Goal: Task Accomplishment & Management: Manage account settings

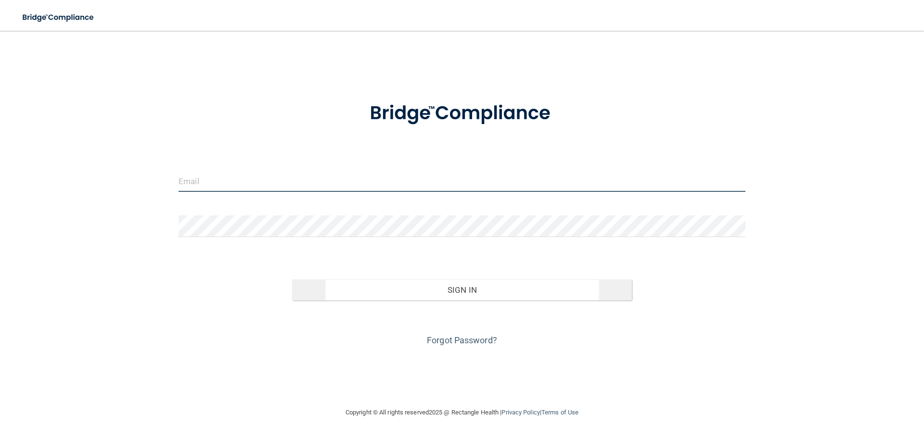
type input "[EMAIL_ADDRESS][DOMAIN_NAME]"
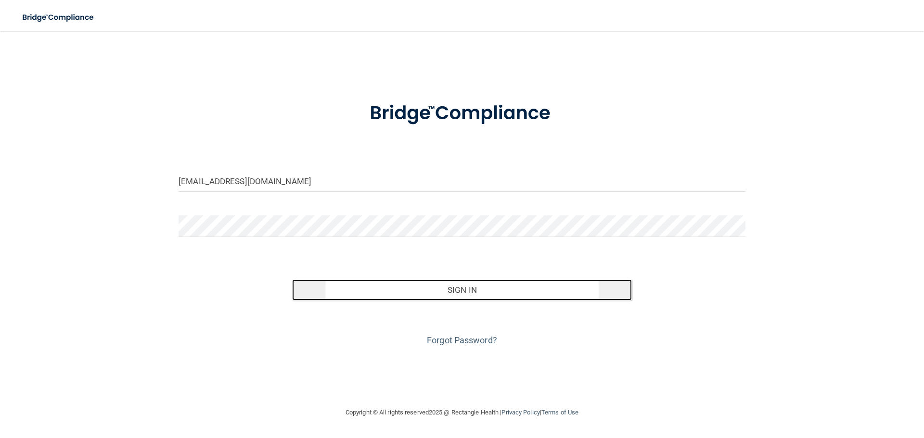
click at [478, 293] on button "Sign In" at bounding box center [462, 290] width 340 height 21
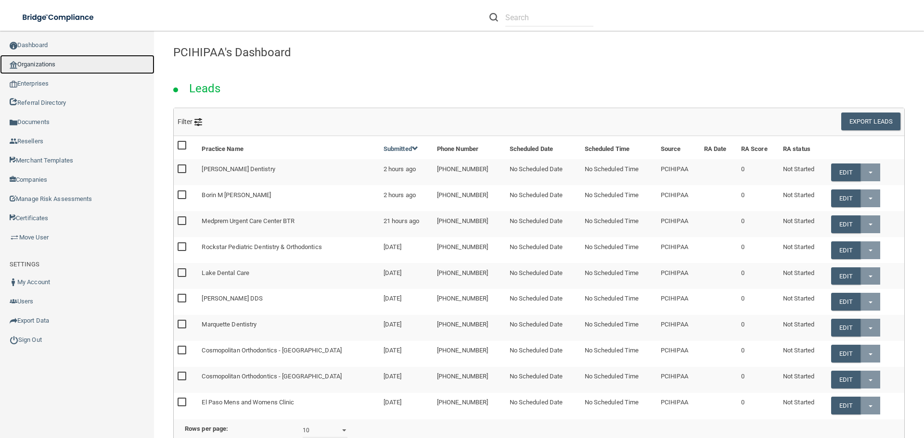
click at [38, 63] on link "Organizations" at bounding box center [77, 64] width 154 height 19
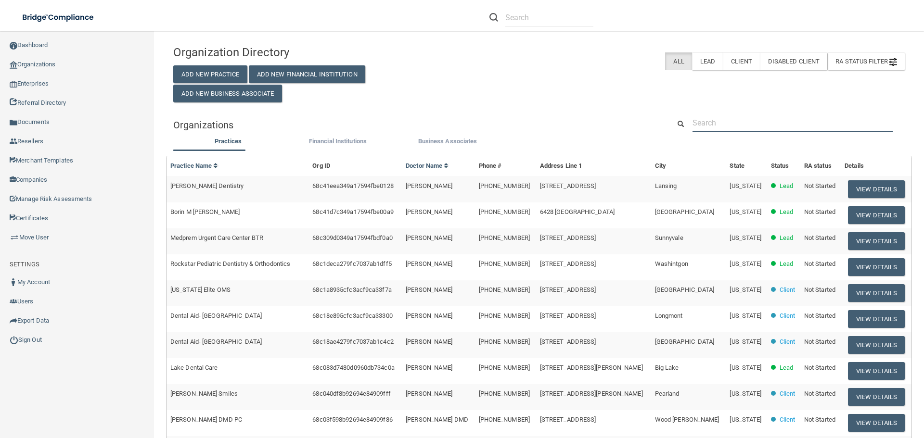
click at [736, 119] on input "text" at bounding box center [793, 123] width 200 height 18
paste input "(803) 865-5520"
type input "(803) 865-5520"
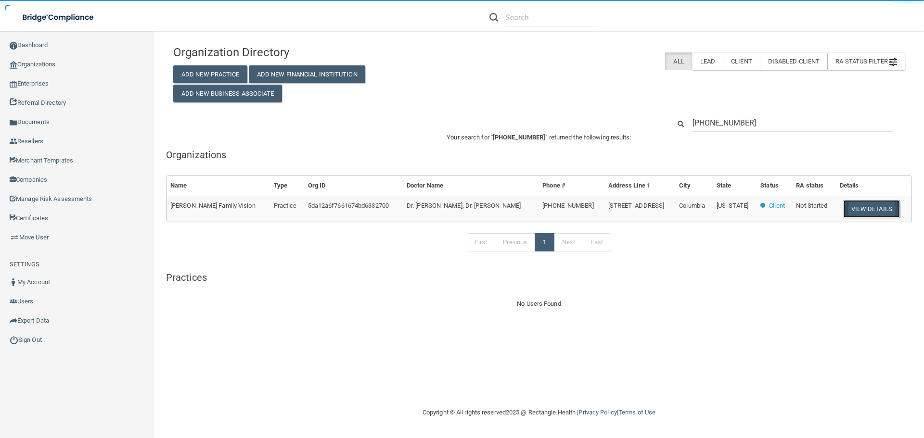
click at [873, 207] on button "View Details" at bounding box center [871, 209] width 57 height 18
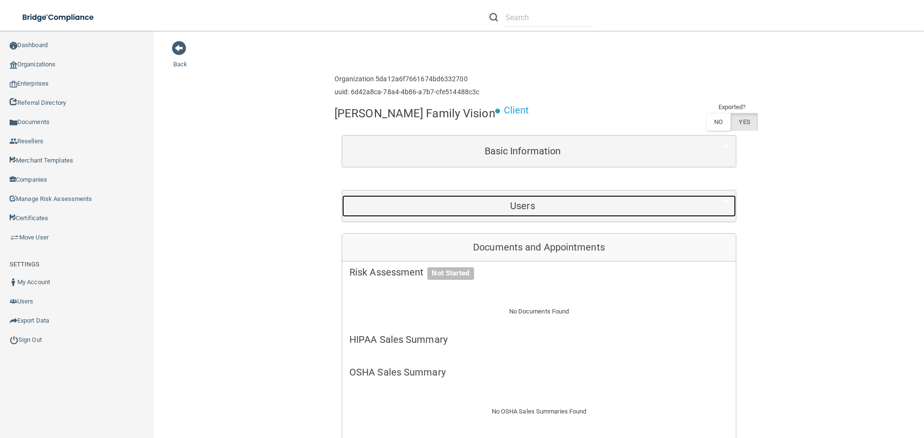
click at [545, 201] on h5 "Users" at bounding box center [522, 206] width 347 height 11
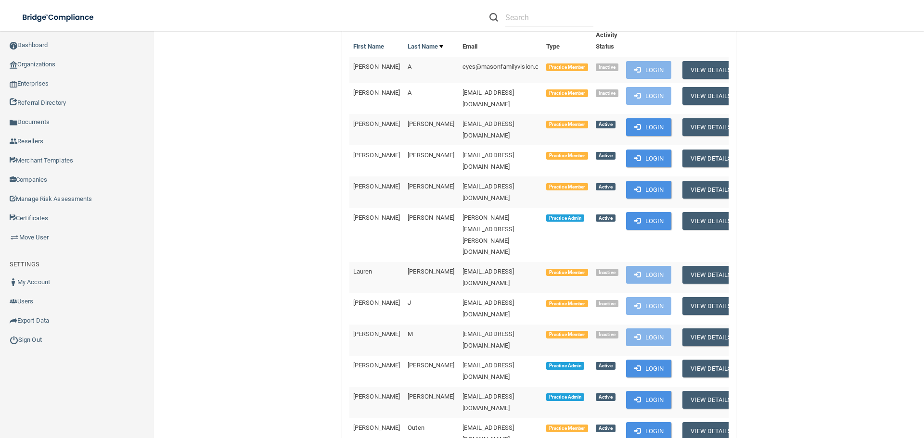
scroll to position [241, 0]
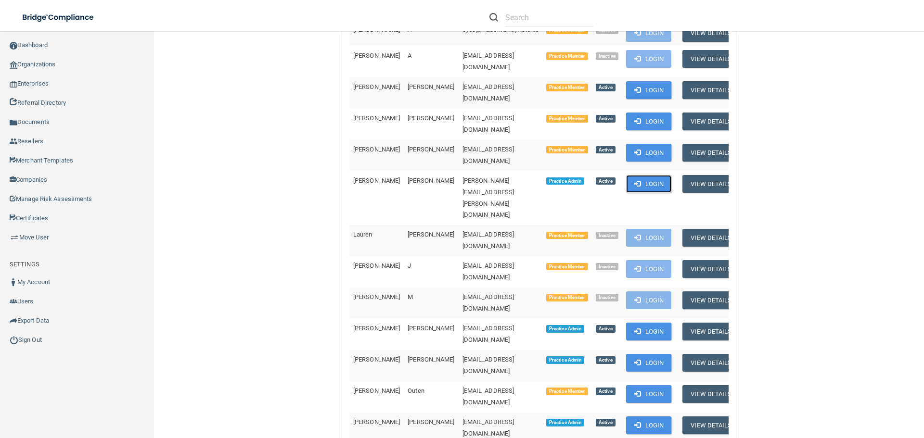
click at [646, 175] on button "Login" at bounding box center [649, 184] width 46 height 18
click at [35, 342] on link "Sign Out" at bounding box center [77, 340] width 154 height 19
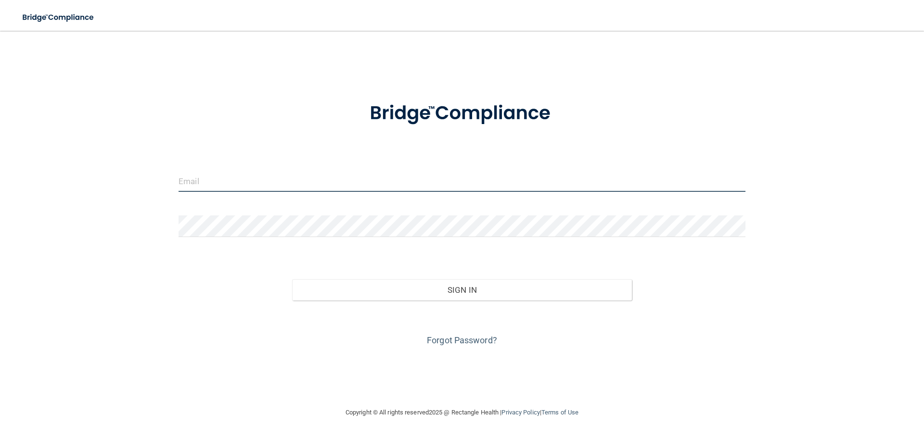
type input "[EMAIL_ADDRESS][DOMAIN_NAME]"
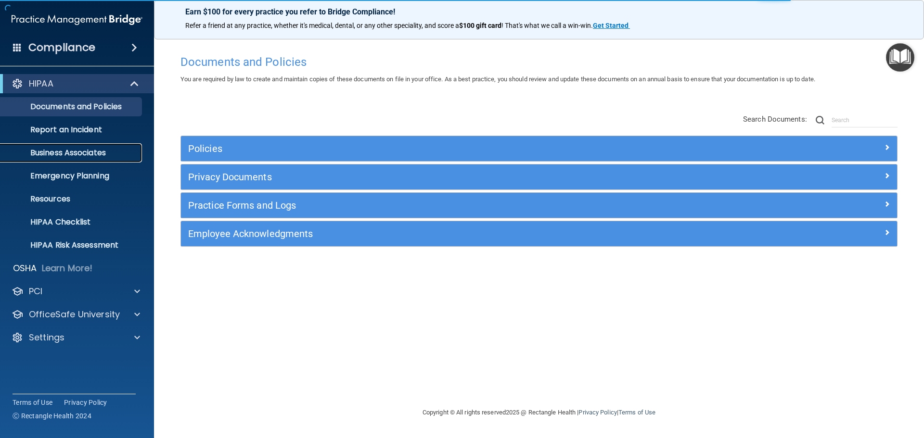
click at [90, 151] on p "Business Associates" at bounding box center [71, 153] width 131 height 10
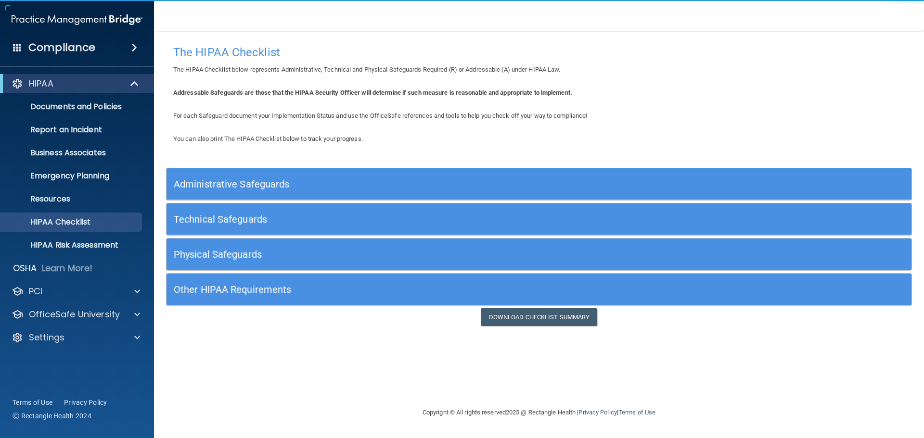
click at [245, 180] on h5 "Administrative Safeguards" at bounding box center [446, 184] width 544 height 11
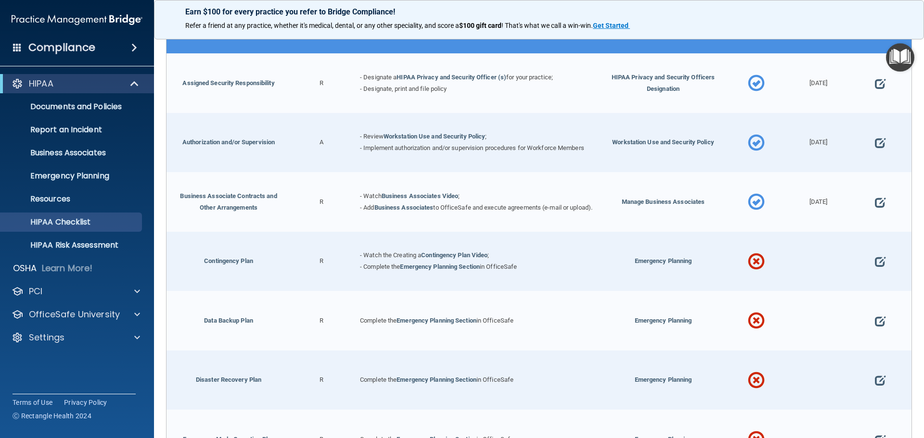
scroll to position [193, 0]
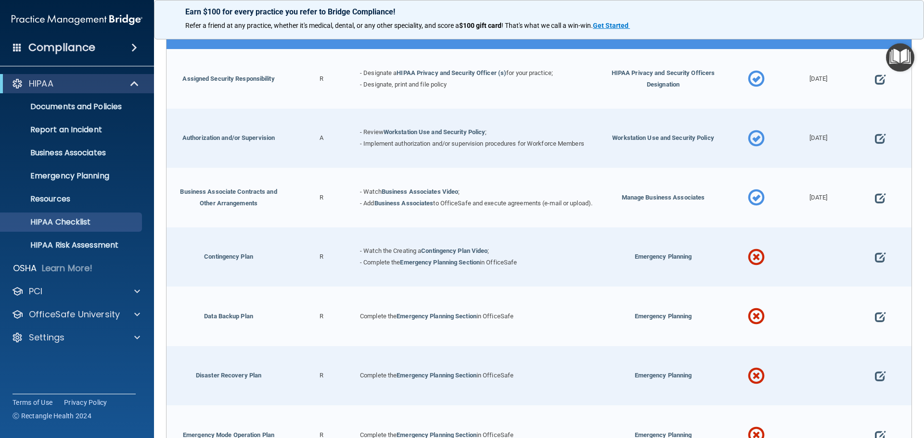
click at [748, 259] on span at bounding box center [756, 258] width 17 height 42
click at [875, 260] on span at bounding box center [880, 258] width 11 height 30
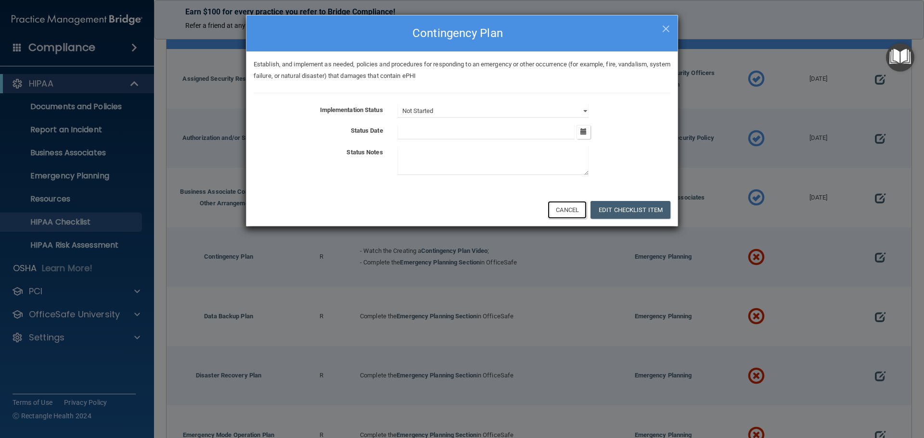
click at [571, 205] on button "Cancel" at bounding box center [567, 210] width 39 height 18
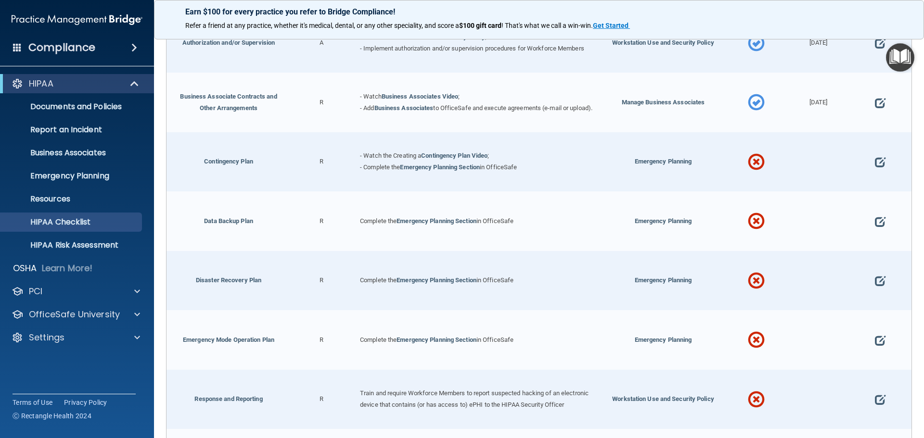
scroll to position [289, 0]
click at [875, 165] on span at bounding box center [880, 162] width 11 height 30
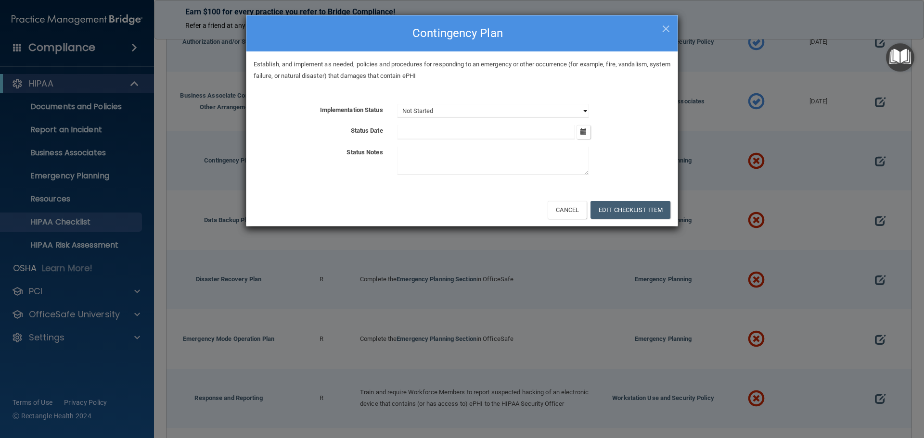
click at [474, 109] on select "Not Started In Progress Completed" at bounding box center [493, 110] width 191 height 13
click at [484, 88] on div "Establish, and implement as needed, policies and procedures for responding to a…" at bounding box center [461, 122] width 431 height 142
click at [454, 109] on select "Not Started In Progress Completed" at bounding box center [493, 110] width 191 height 13
click at [625, 137] on div "September 2025 Mon Tue Wed Thu Fri Sat Sun 01 02 03 04 05 06 07 08 09 10 11 12 …" at bounding box center [533, 132] width 287 height 14
click at [413, 133] on input "text" at bounding box center [487, 132] width 178 height 14
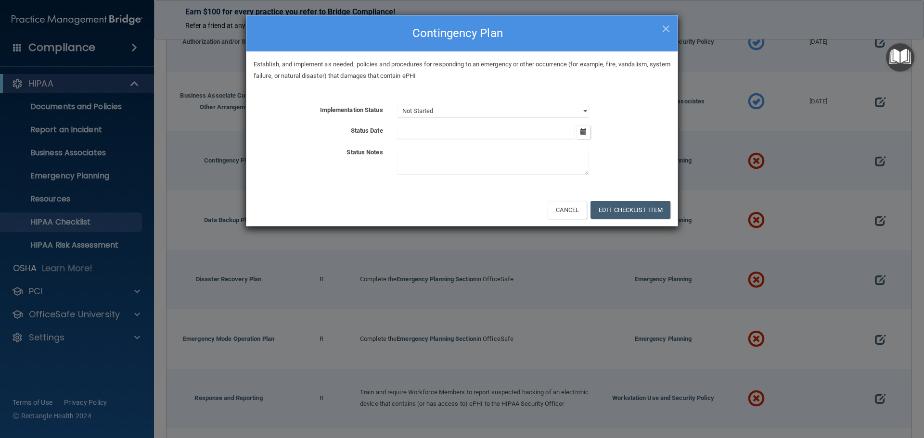
click at [426, 160] on textarea at bounding box center [493, 161] width 191 height 28
click at [568, 206] on button "Cancel" at bounding box center [567, 210] width 39 height 18
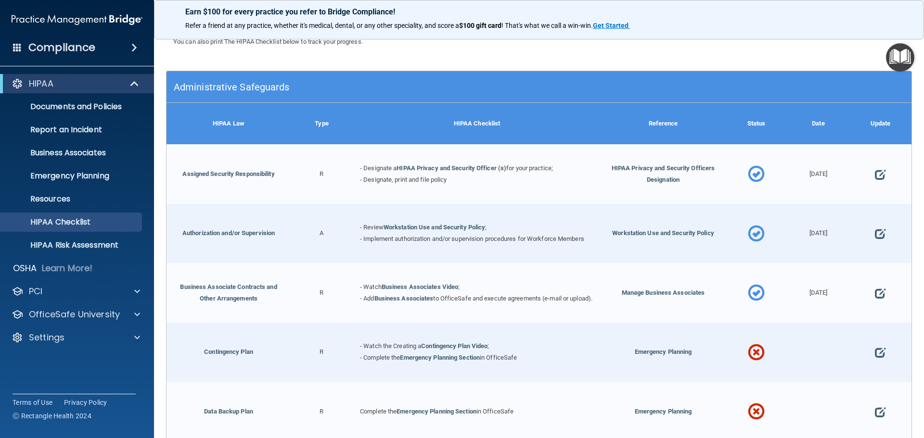
scroll to position [96, 0]
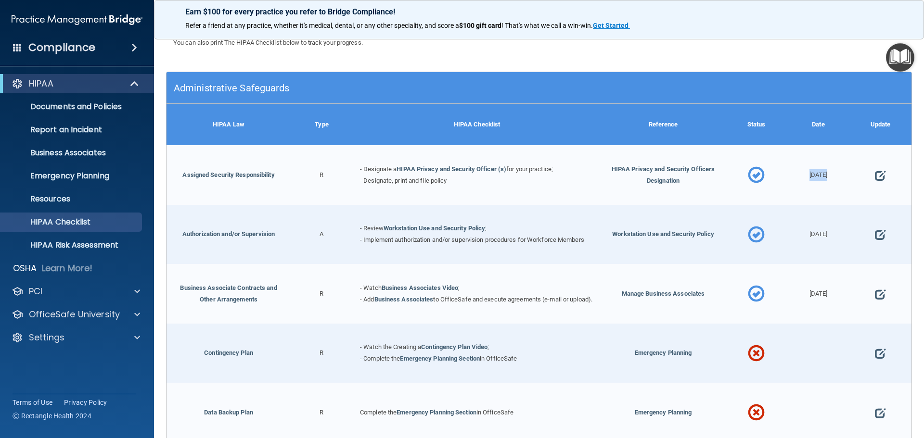
drag, startPoint x: 824, startPoint y: 177, endPoint x: 798, endPoint y: 176, distance: 26.0
click at [798, 176] on div "7/6/23" at bounding box center [818, 175] width 62 height 60
click at [817, 190] on div "7/6/23" at bounding box center [818, 175] width 62 height 60
drag, startPoint x: 806, startPoint y: 174, endPoint x: 839, endPoint y: 174, distance: 32.7
click at [838, 174] on div "7/6/23" at bounding box center [818, 175] width 62 height 60
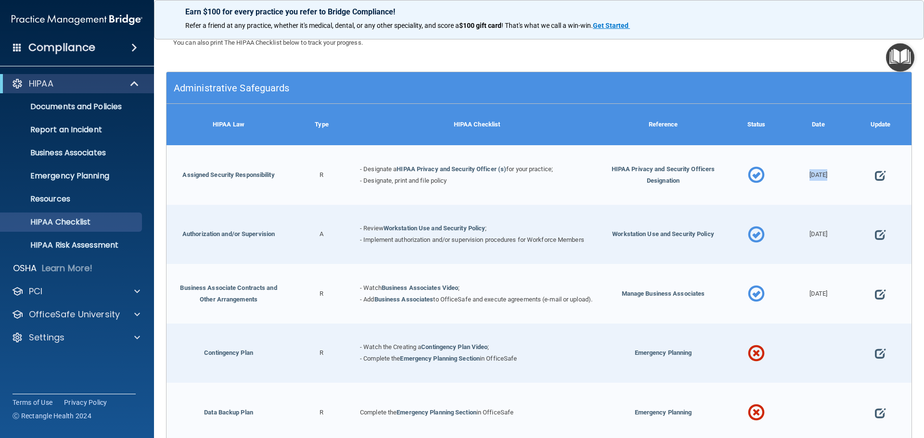
click at [820, 200] on div "7/6/23" at bounding box center [818, 175] width 62 height 60
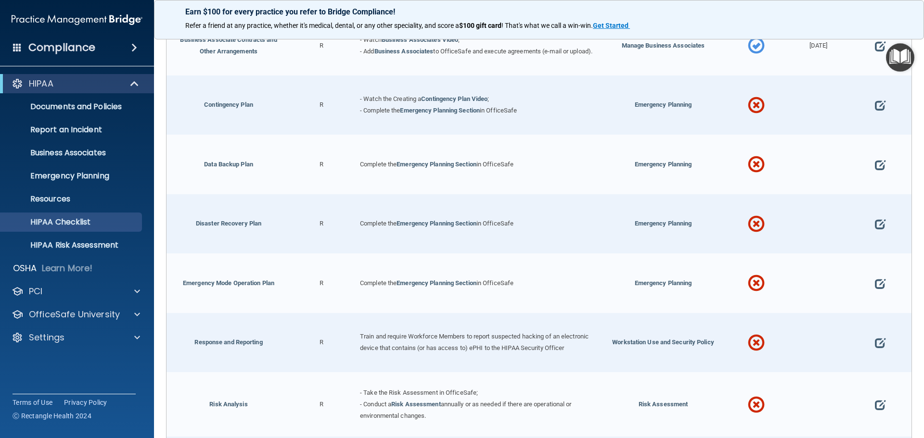
scroll to position [241, 0]
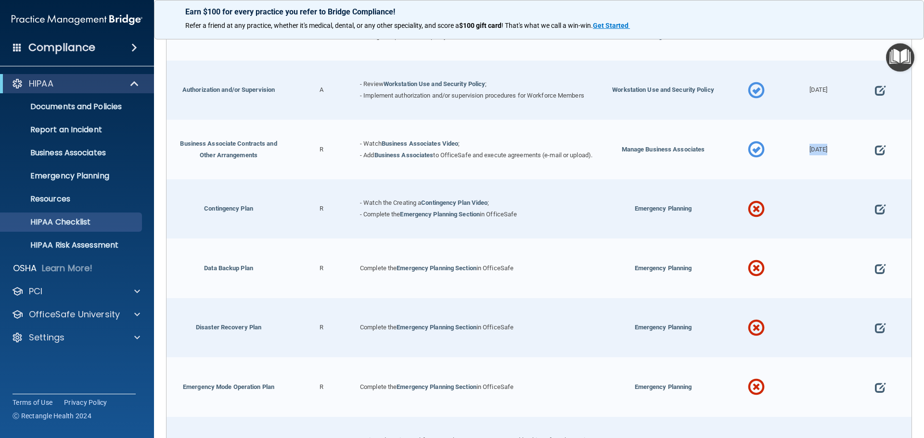
drag, startPoint x: 823, startPoint y: 150, endPoint x: 799, endPoint y: 156, distance: 24.9
click at [799, 156] on div "7/6/23" at bounding box center [818, 150] width 62 height 60
click at [813, 159] on div "7/6/23" at bounding box center [818, 150] width 62 height 60
click at [97, 107] on p "Documents and Policies" at bounding box center [71, 107] width 131 height 10
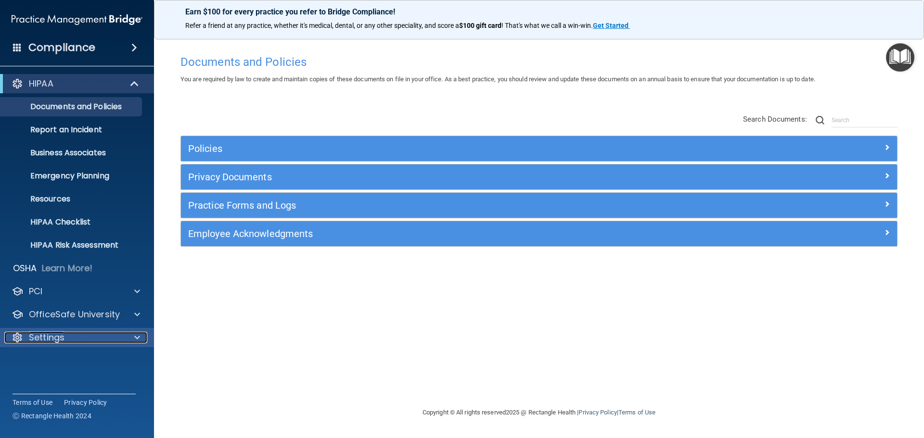
click at [104, 338] on div "Settings" at bounding box center [63, 338] width 119 height 12
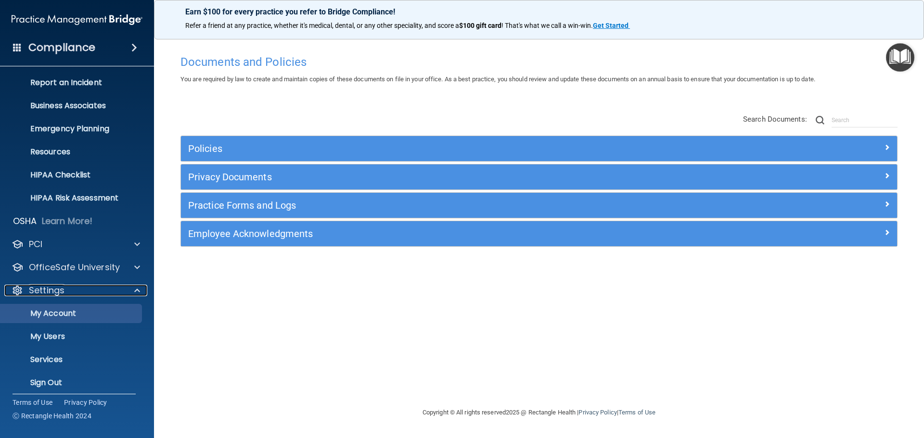
scroll to position [53, 0]
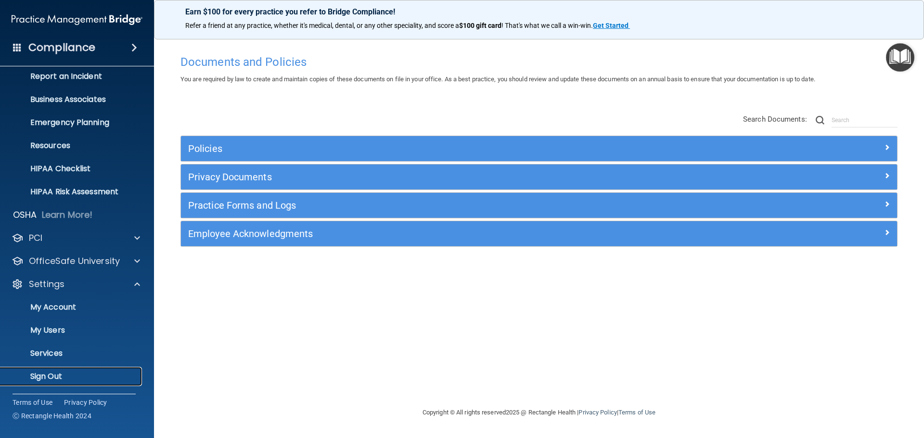
click at [68, 377] on p "Sign Out" at bounding box center [71, 377] width 131 height 10
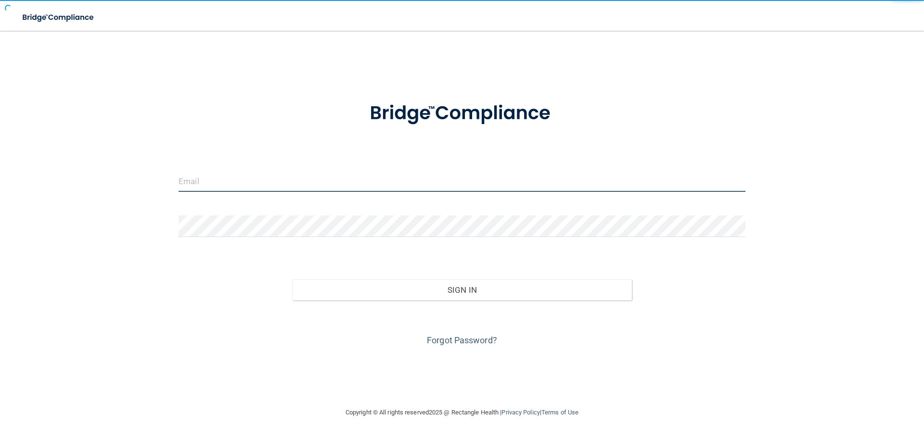
type input "[EMAIL_ADDRESS][DOMAIN_NAME]"
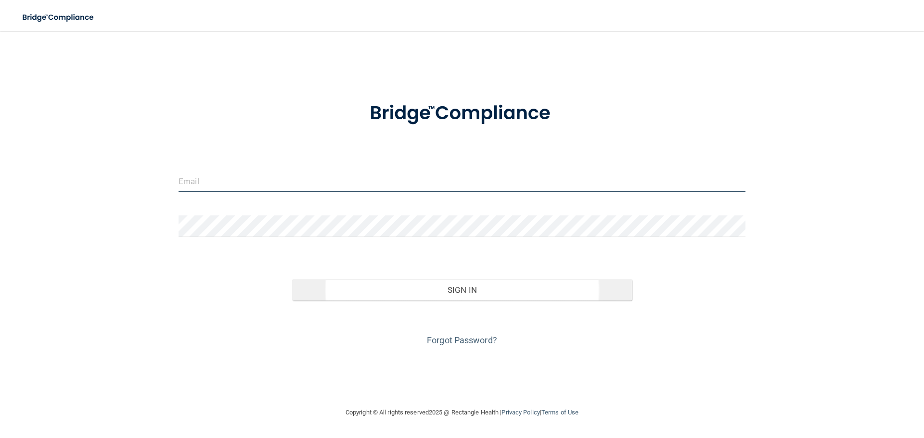
type input "kmerced@rectanglehealth.com"
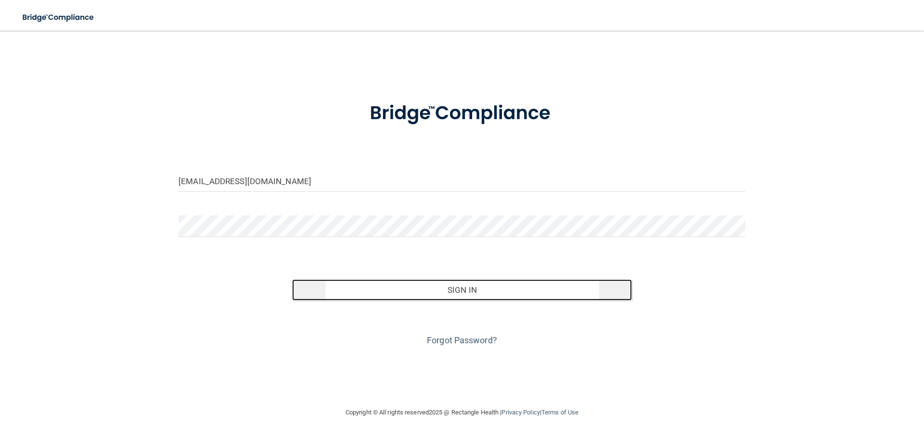
click at [416, 281] on button "Sign In" at bounding box center [462, 290] width 340 height 21
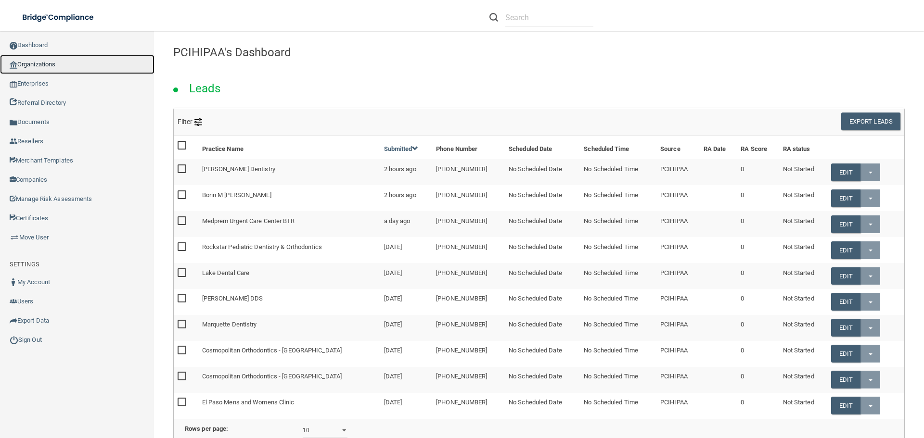
click at [26, 68] on link "Organizations" at bounding box center [77, 64] width 154 height 19
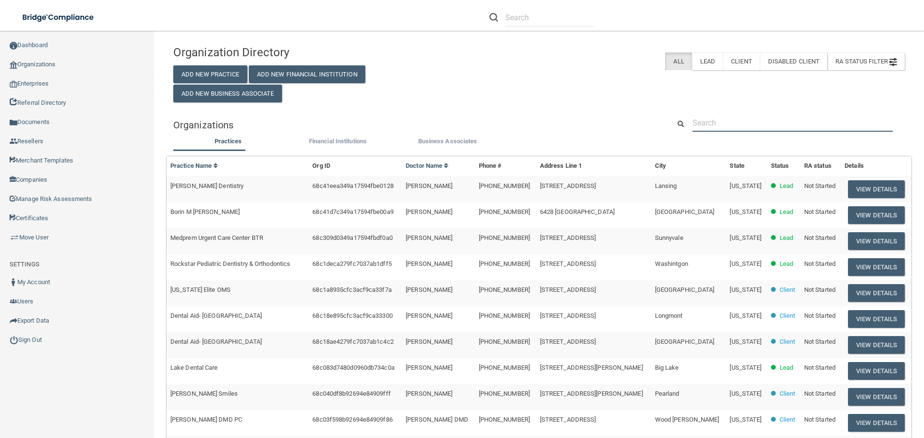
click at [751, 125] on input "text" at bounding box center [793, 123] width 200 height 18
paste input "(559) 437-7333"
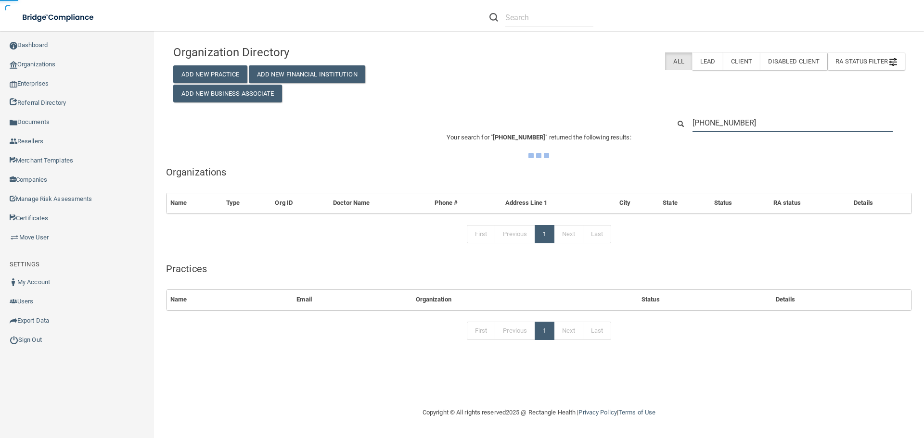
type input "(559) 437-7333"
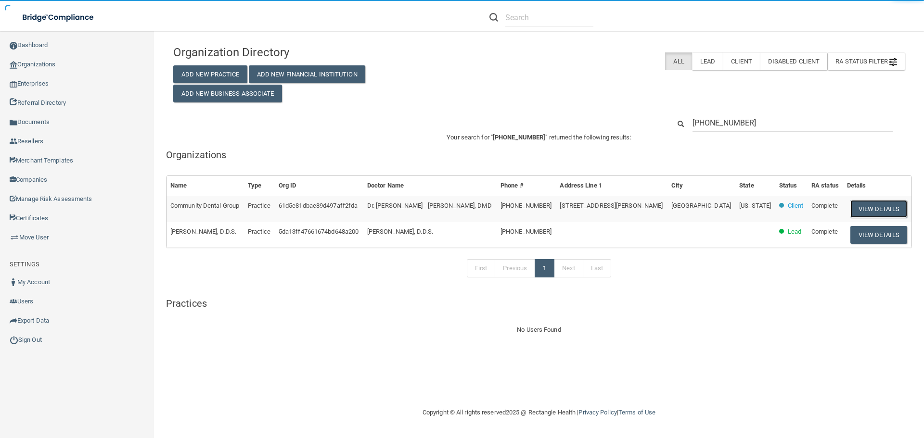
click at [865, 210] on button "View Details" at bounding box center [878, 209] width 57 height 18
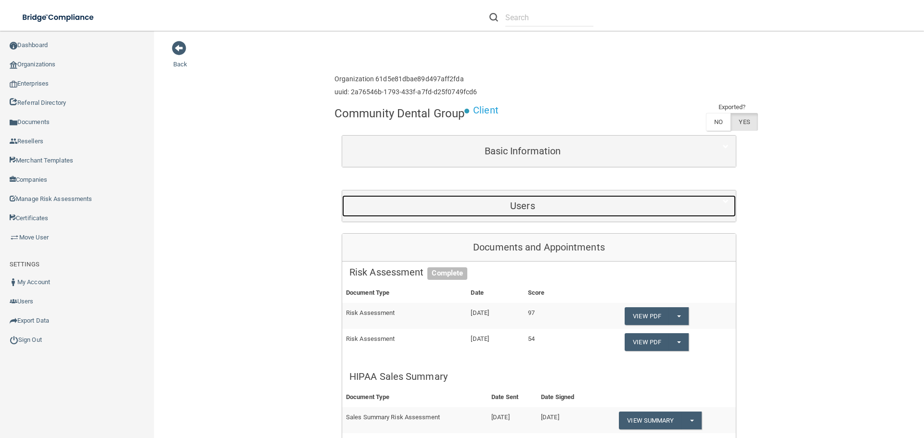
click at [526, 209] on h5 "Users" at bounding box center [522, 206] width 347 height 11
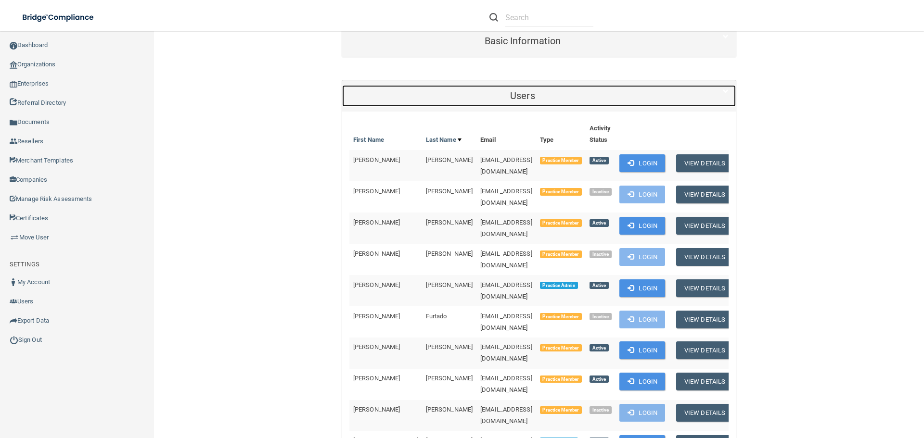
scroll to position [144, 0]
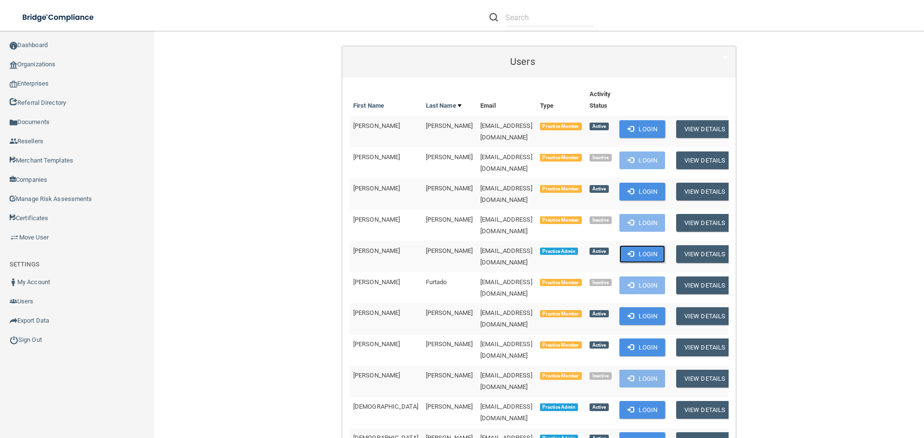
click at [632, 245] on button "Login" at bounding box center [642, 254] width 46 height 18
click at [30, 334] on link "Sign Out" at bounding box center [77, 340] width 154 height 19
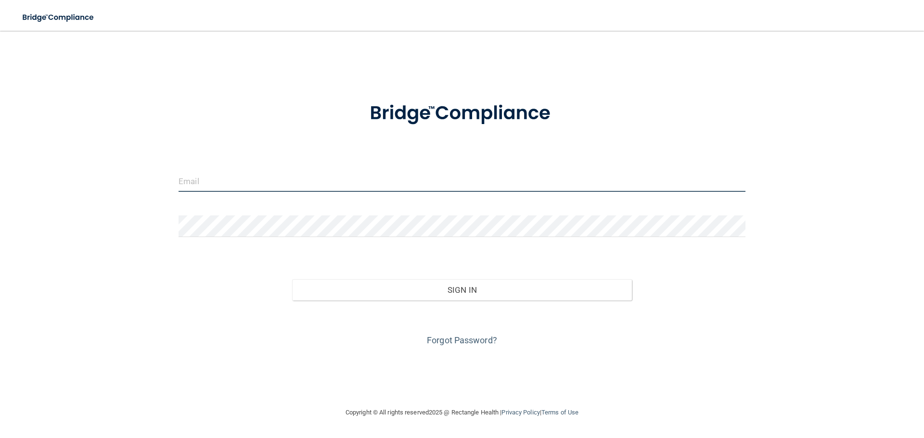
type input "[EMAIL_ADDRESS][DOMAIN_NAME]"
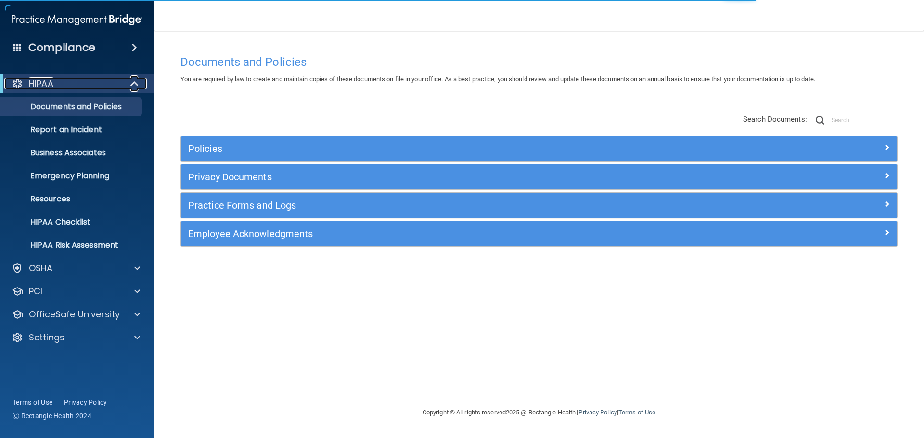
click at [96, 83] on div "HIPAA" at bounding box center [63, 84] width 119 height 12
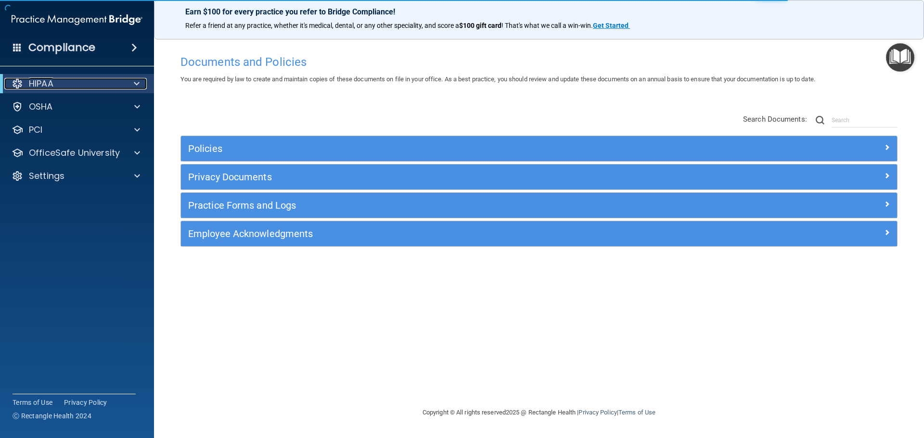
click at [96, 83] on div "HIPAA" at bounding box center [63, 84] width 119 height 12
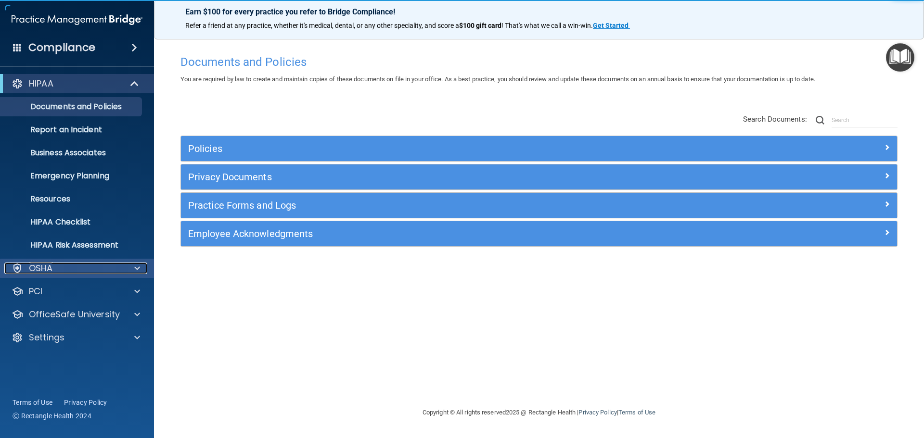
click at [77, 263] on div "OSHA" at bounding box center [63, 269] width 119 height 12
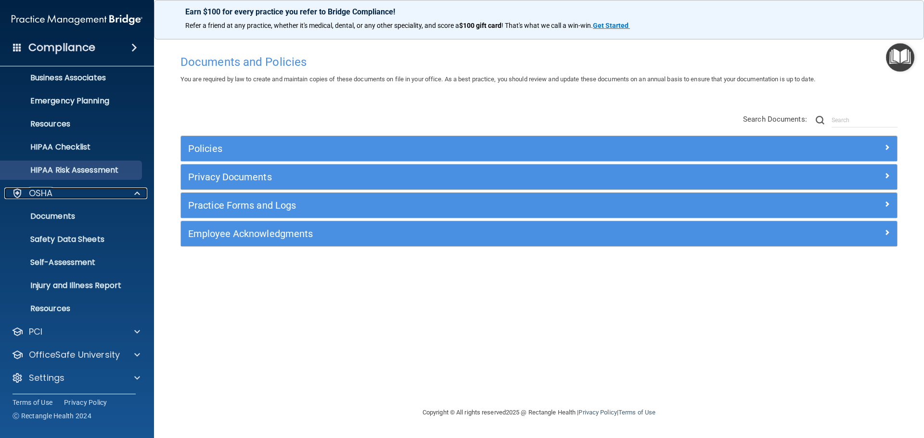
scroll to position [77, 0]
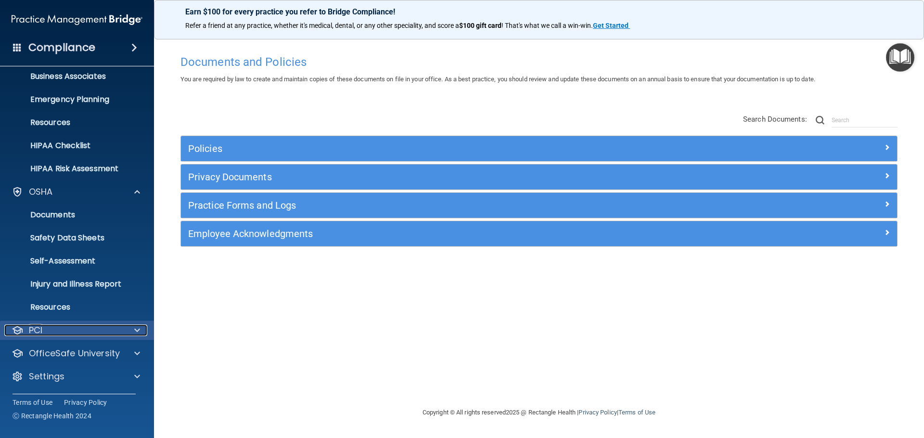
click at [78, 332] on div "PCI" at bounding box center [63, 331] width 119 height 12
click at [79, 334] on div "PCI" at bounding box center [63, 331] width 119 height 12
click at [77, 305] on p "Resources" at bounding box center [71, 308] width 131 height 10
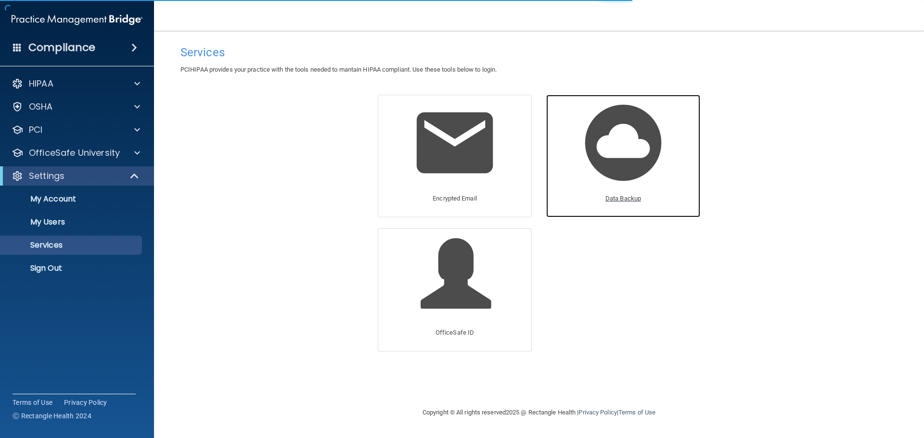
click at [620, 189] on img at bounding box center [623, 142] width 91 height 91
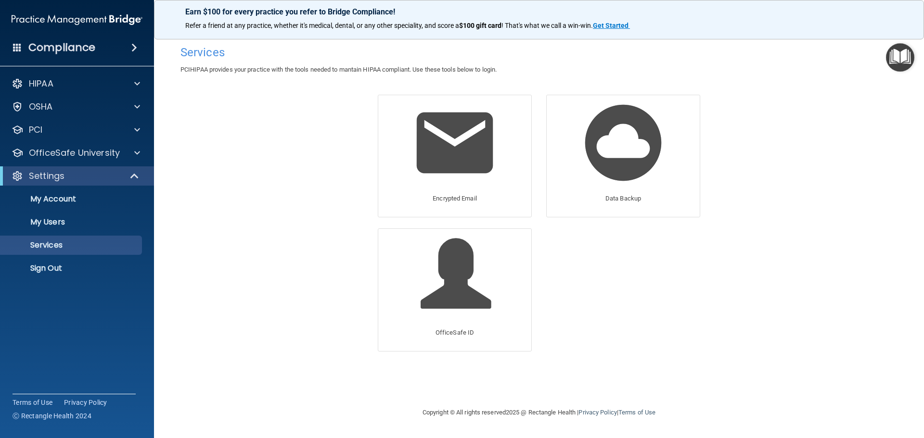
click at [681, 302] on div "Encrypted Email Data Backup OfficeSafe ID OfficeSafe Pay" at bounding box center [538, 229] width 351 height 268
click at [52, 264] on p "Sign Out" at bounding box center [71, 269] width 131 height 10
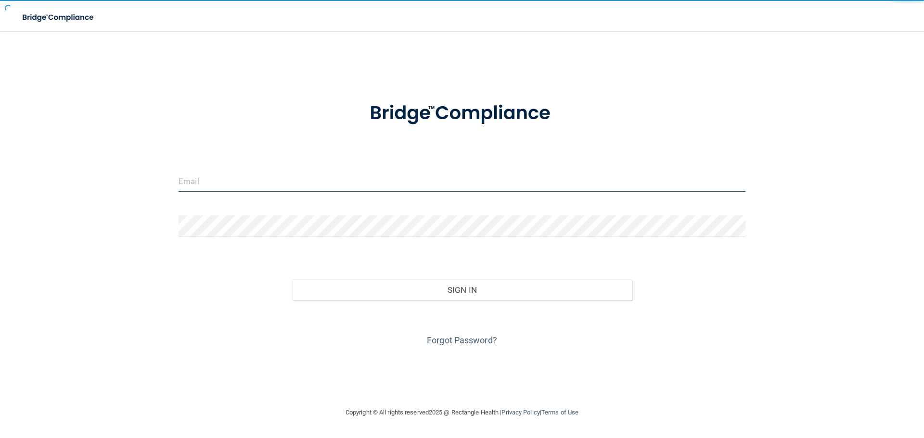
type input "[EMAIL_ADDRESS][DOMAIN_NAME]"
